Goal: Task Accomplishment & Management: Manage account settings

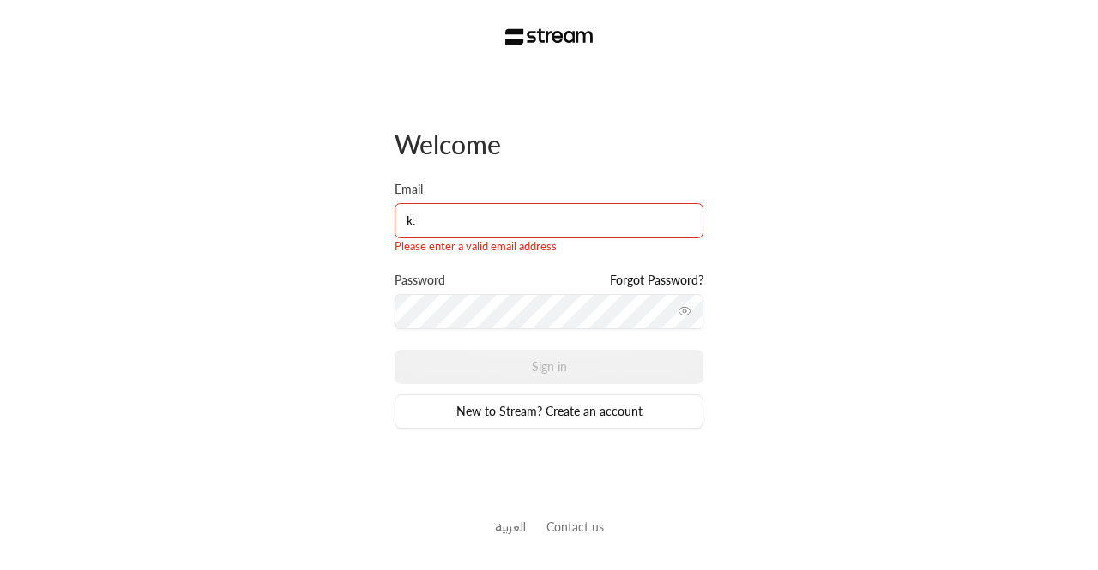
type input "[PERSON_NAME][EMAIL_ADDRESS][DOMAIN_NAME]"
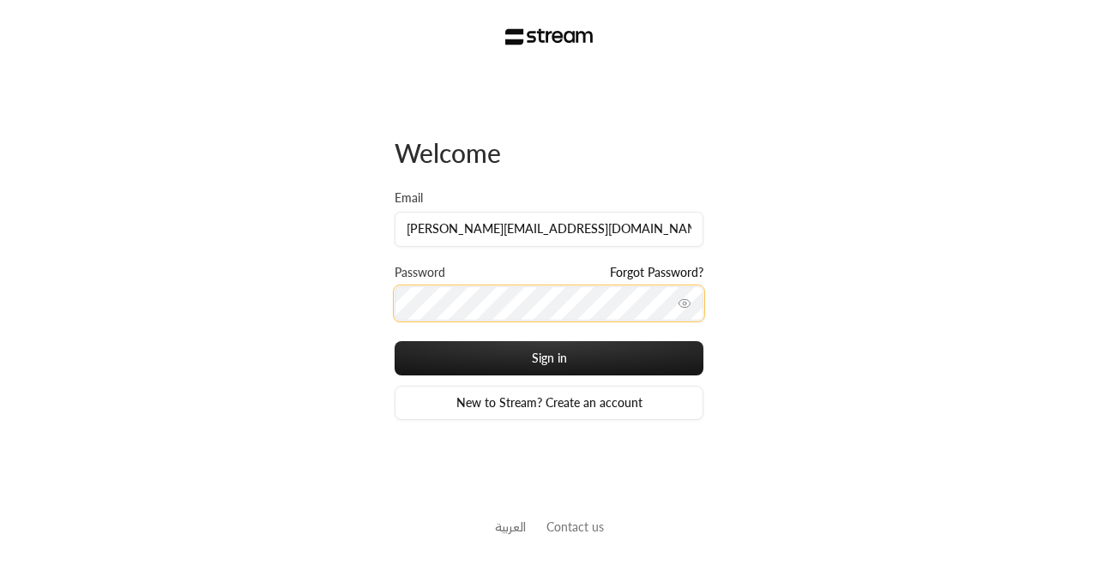
click at [395, 341] on button "Sign in" at bounding box center [549, 358] width 309 height 34
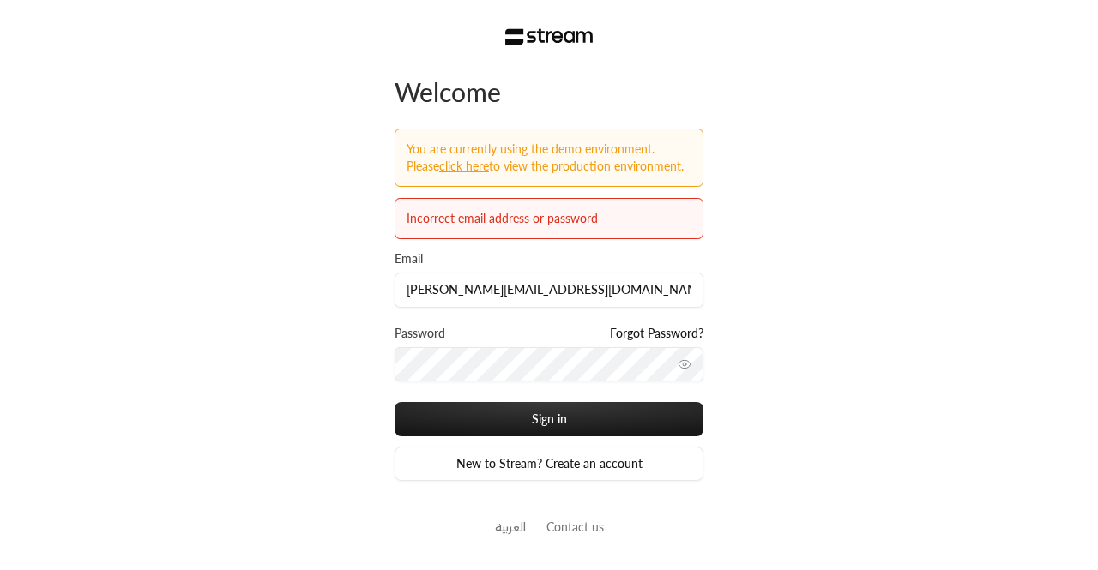
click at [757, 272] on div "Welcome You are currently using the demo environment. Please Click here to view…" at bounding box center [549, 285] width 1098 height 570
click at [691, 368] on button "toggle password visibility" at bounding box center [684, 364] width 27 height 27
click at [386, 363] on div "Welcome You are currently using the demo environment. Please Click here to view…" at bounding box center [549, 285] width 1098 height 570
click at [395, 402] on button "Sign in" at bounding box center [549, 419] width 309 height 34
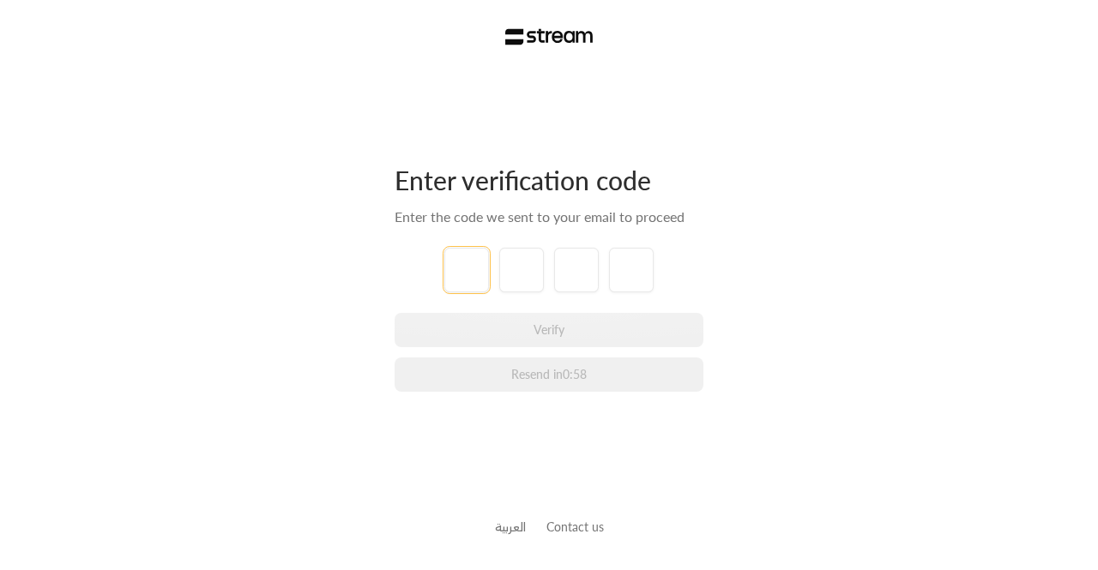
type input "1"
type input "2"
type input "3"
type input "4"
